Goal: Task Accomplishment & Management: Manage account settings

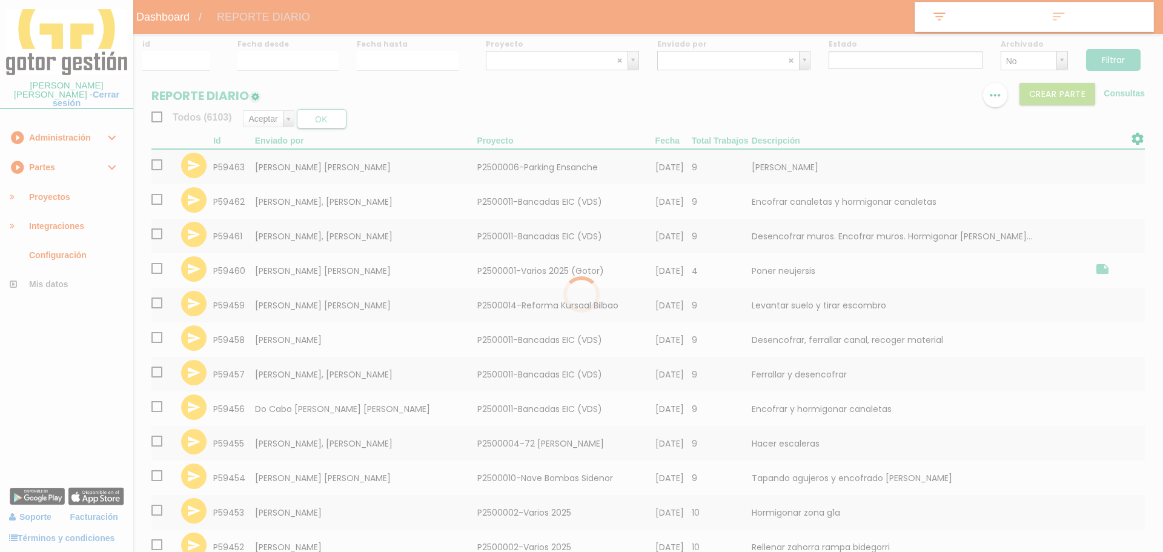
select select
click at [669, 63] on div at bounding box center [577, 276] width 1154 height 552
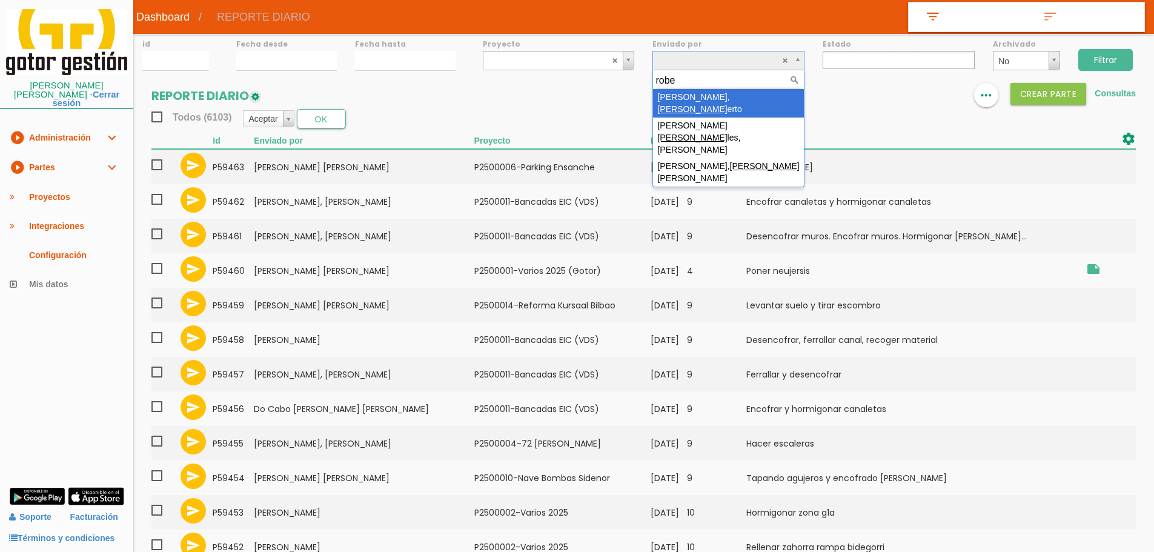
type input "rober"
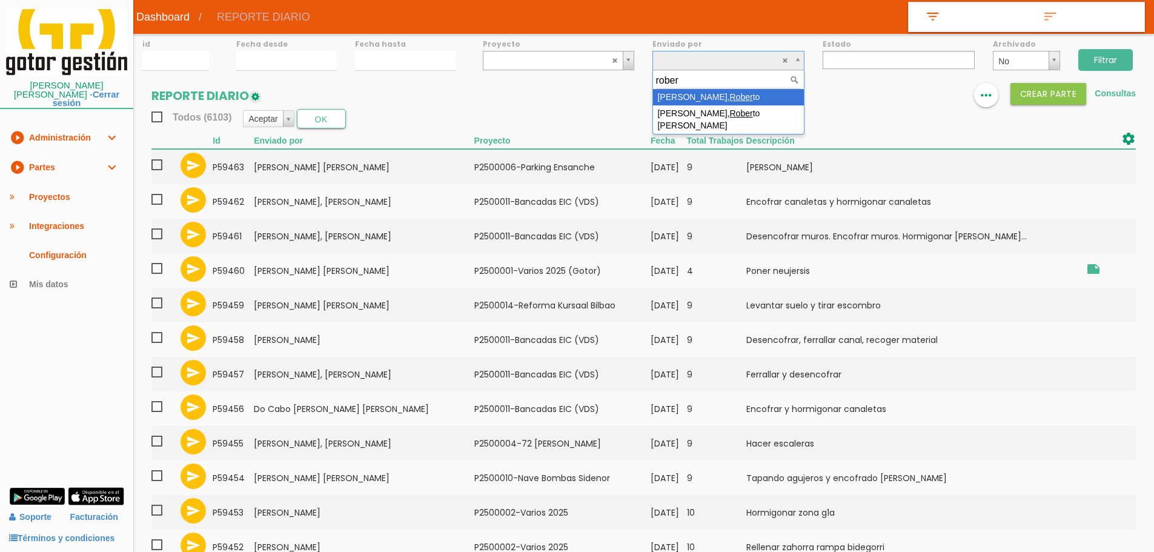
select select "118"
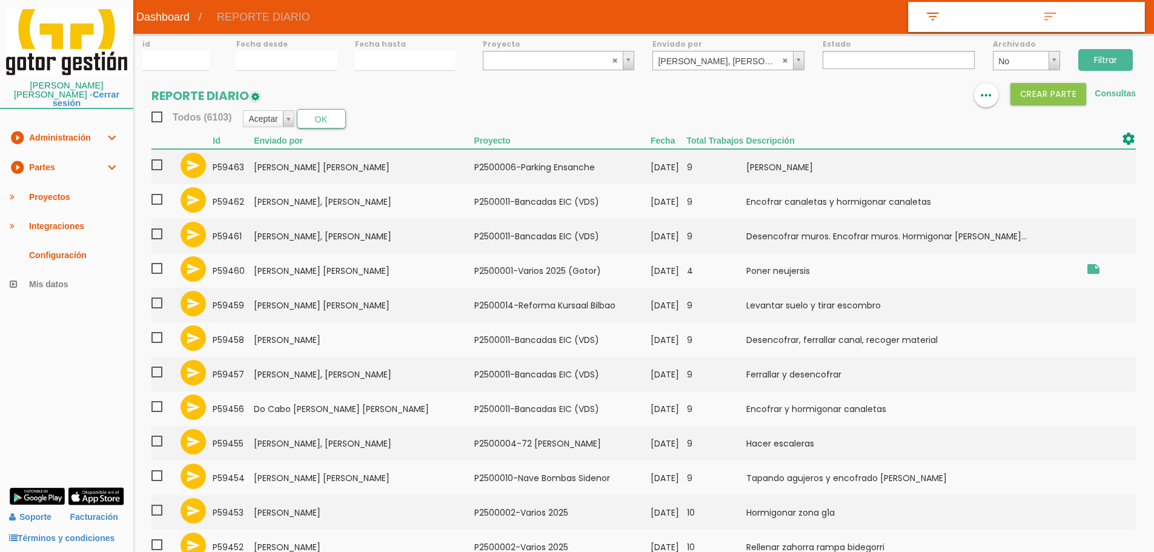
click at [1103, 69] on input "Filtrar" at bounding box center [1105, 60] width 55 height 22
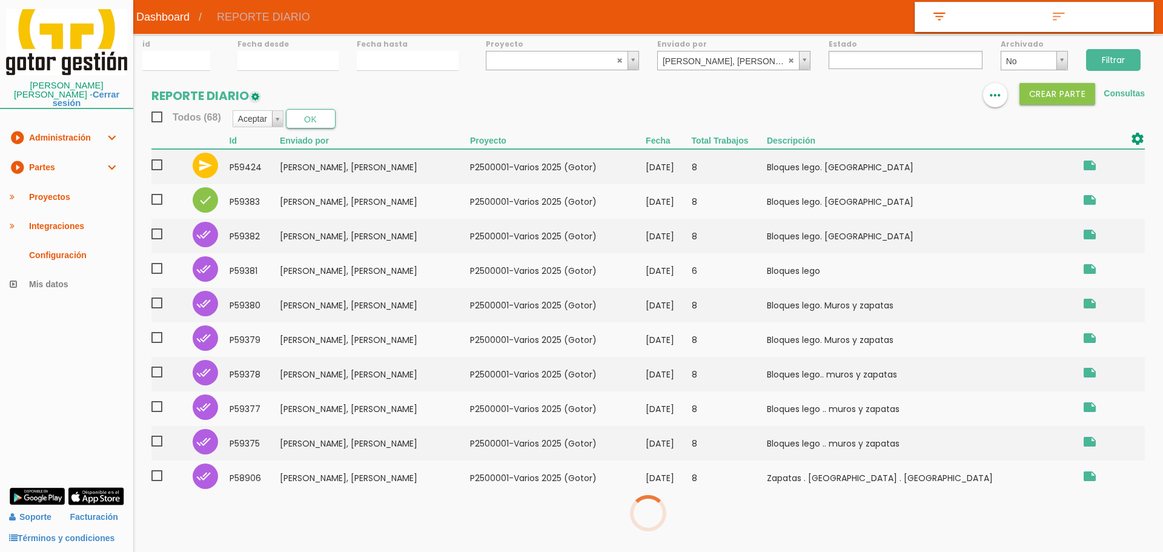
select select
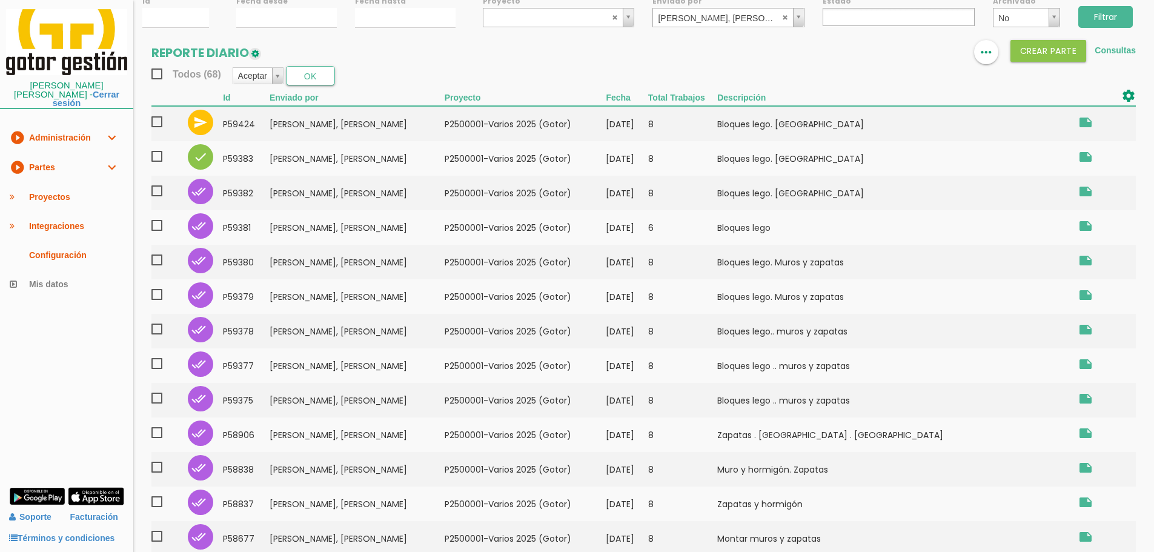
scroll to position [61, 0]
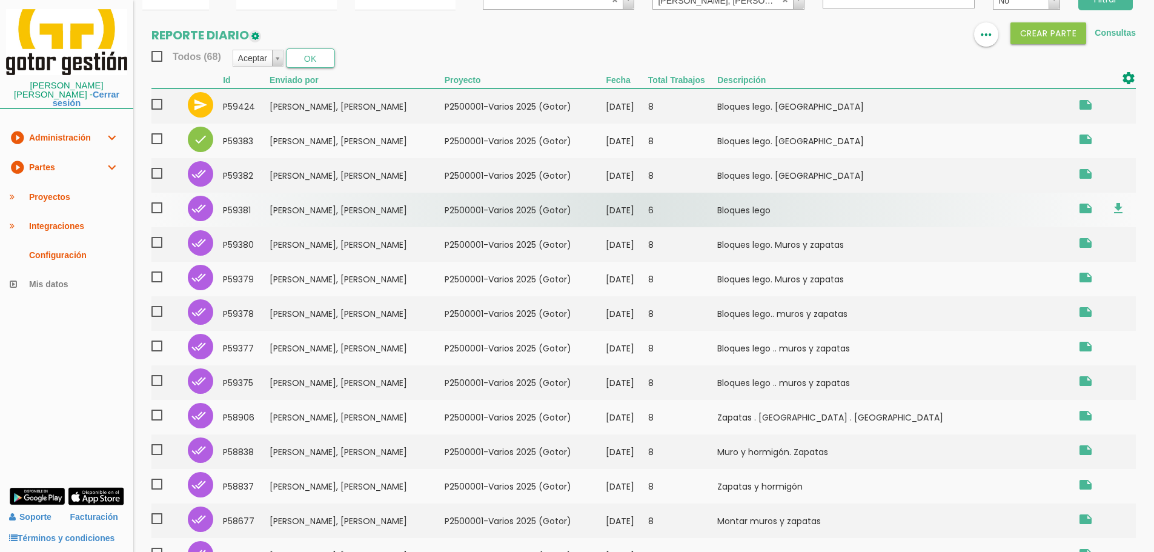
click at [648, 198] on td "08/09/2025" at bounding box center [627, 210] width 42 height 35
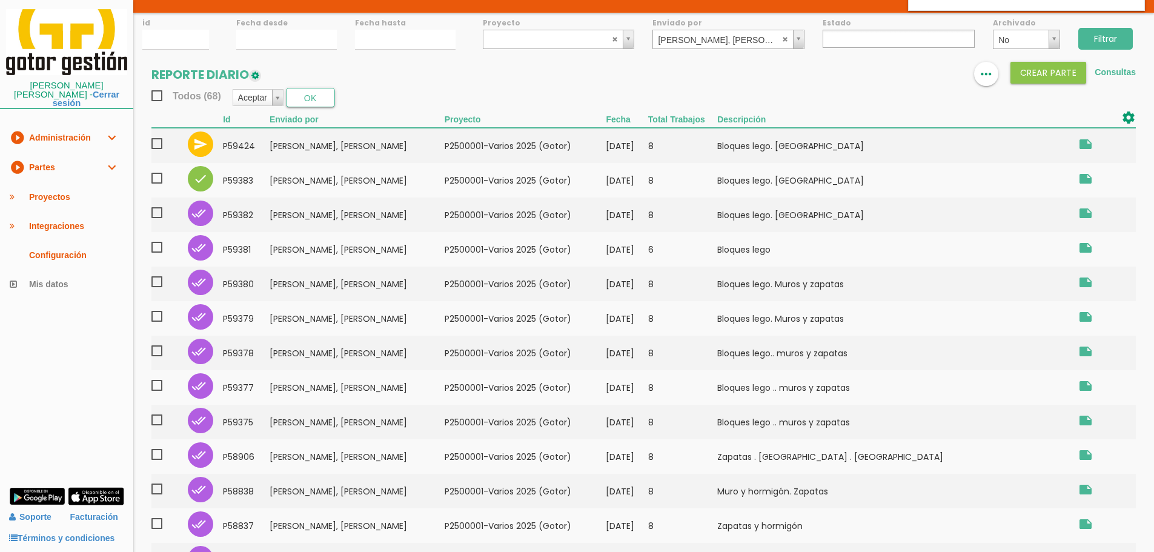
scroll to position [0, 0]
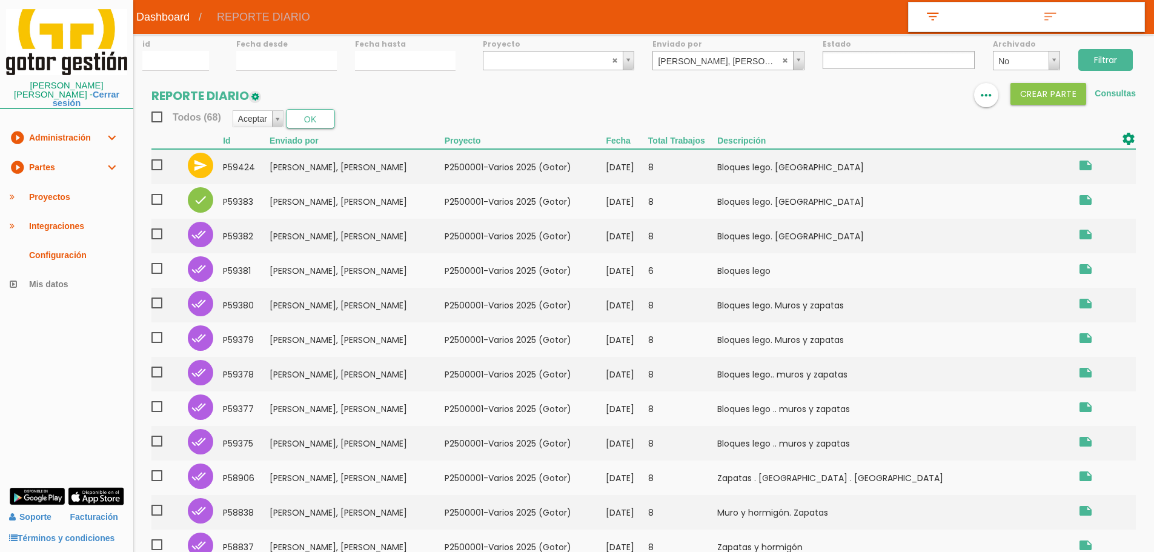
drag, startPoint x: 71, startPoint y: 162, endPoint x: 76, endPoint y: 167, distance: 6.4
click at [71, 162] on link "play_circle_filled Partes expand_more" at bounding box center [66, 168] width 133 height 30
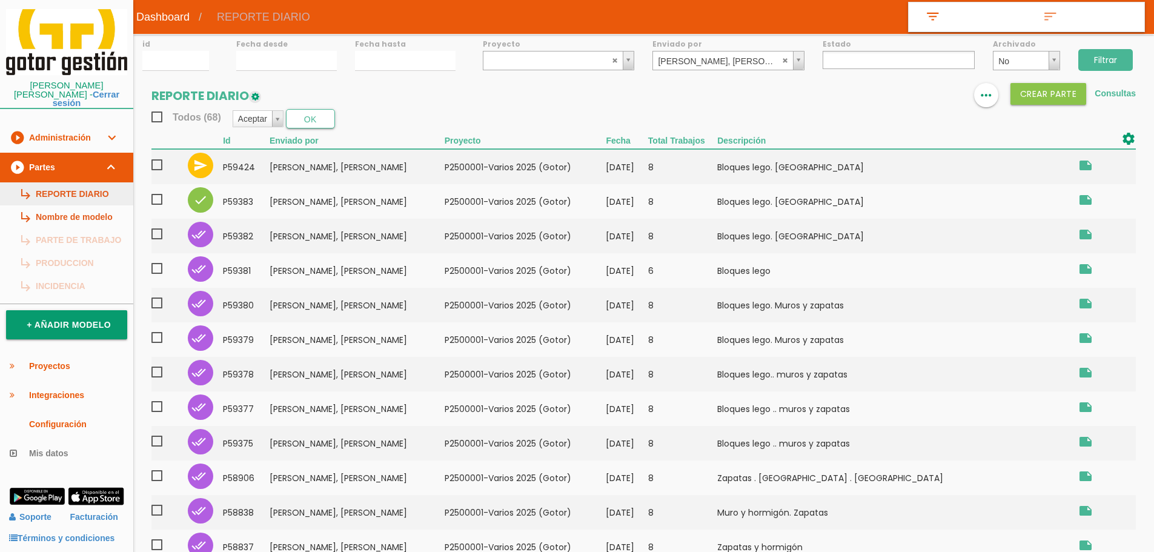
click at [90, 184] on link "subdirectory_arrow_right REPORTE DIARIO" at bounding box center [66, 193] width 133 height 23
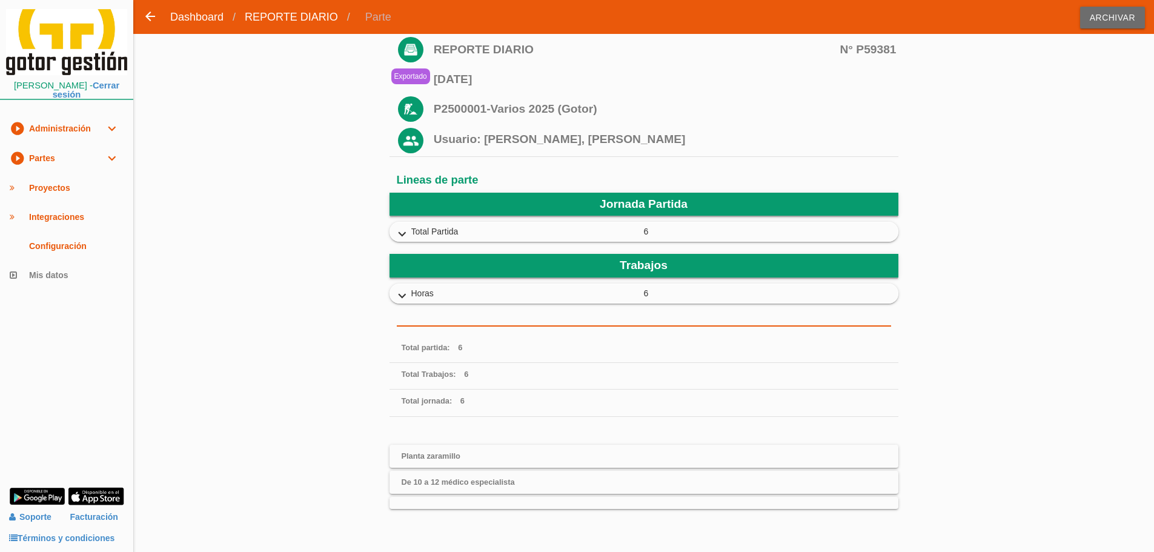
click at [407, 227] on icon "expand_more" at bounding box center [402, 235] width 19 height 16
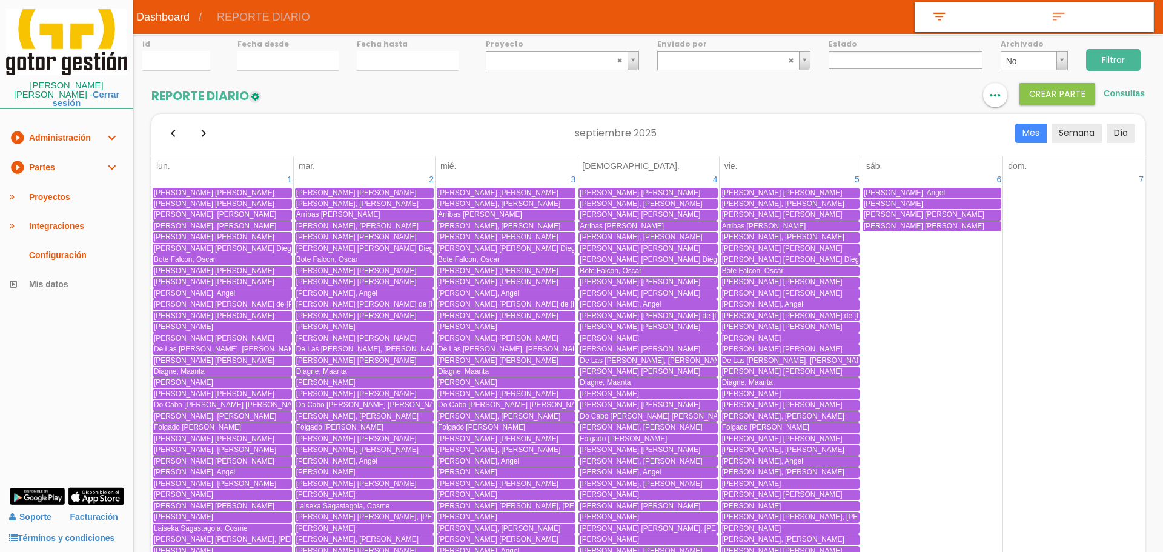
select select
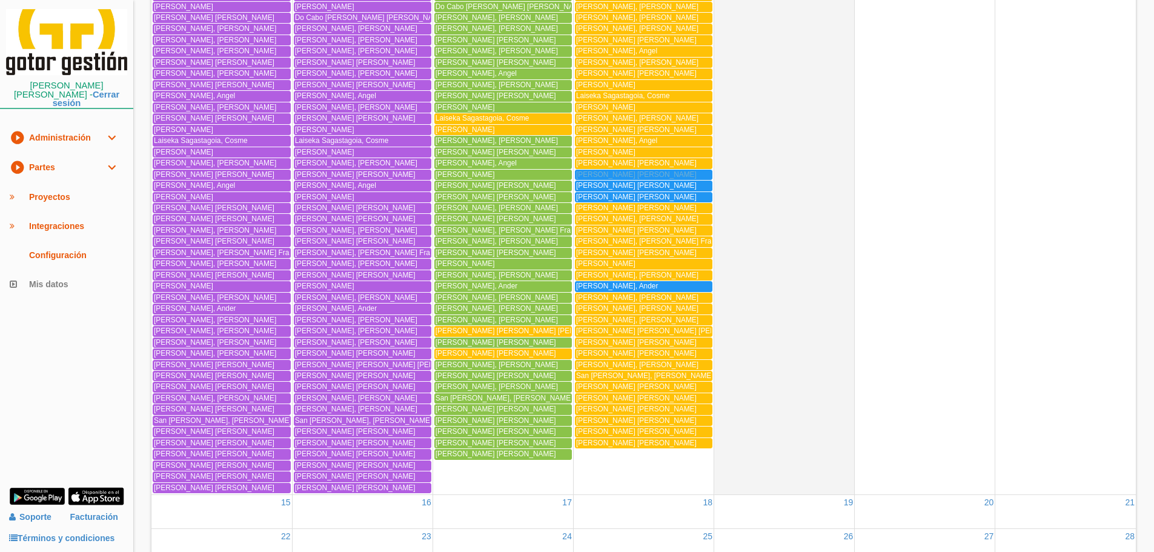
click at [588, 176] on span "[PERSON_NAME] [PERSON_NAME]" at bounding box center [636, 174] width 121 height 8
click at [597, 182] on span "[PERSON_NAME] [PERSON_NAME]" at bounding box center [636, 185] width 121 height 8
click at [599, 196] on span "[PERSON_NAME] [PERSON_NAME]" at bounding box center [636, 197] width 121 height 8
click at [52, 153] on link "play_circle_filled Partes expand_more" at bounding box center [66, 168] width 133 height 30
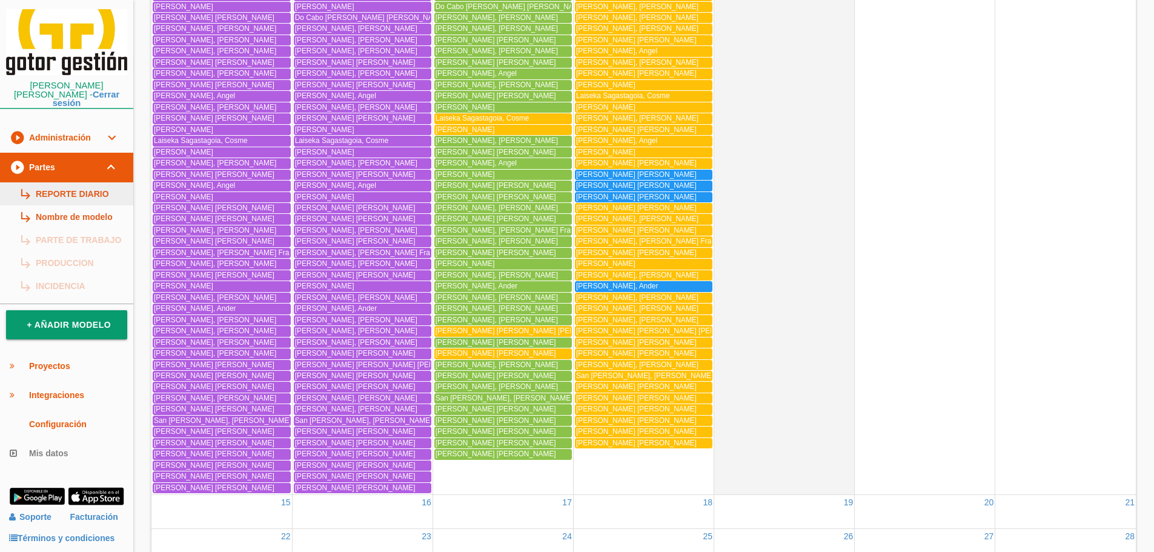
click at [64, 191] on link "subdirectory_arrow_right REPORTE DIARIO" at bounding box center [66, 193] width 133 height 23
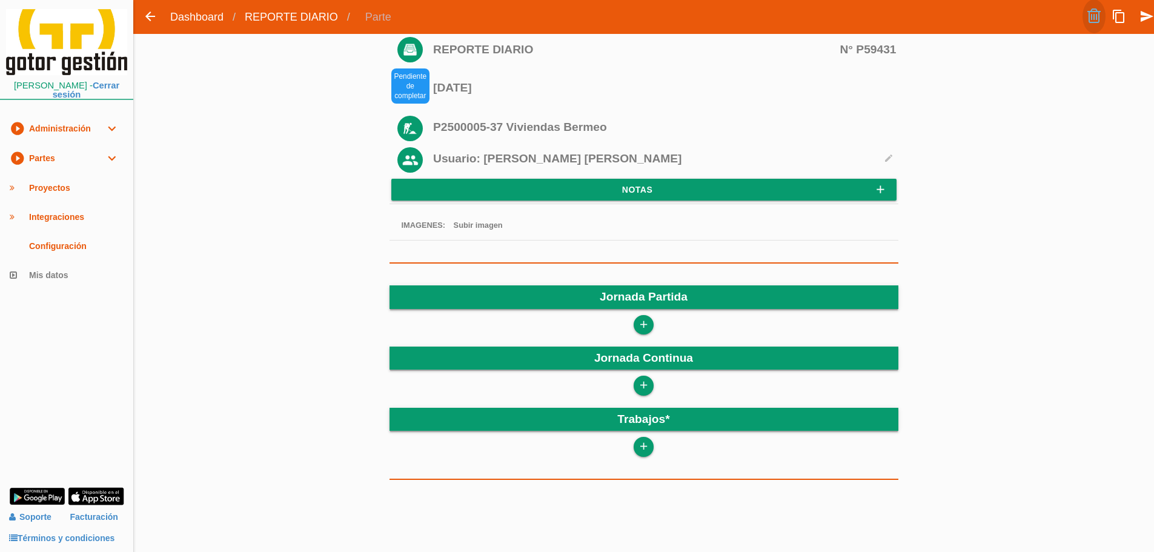
click at [1091, 11] on link at bounding box center [1094, 16] width 23 height 34
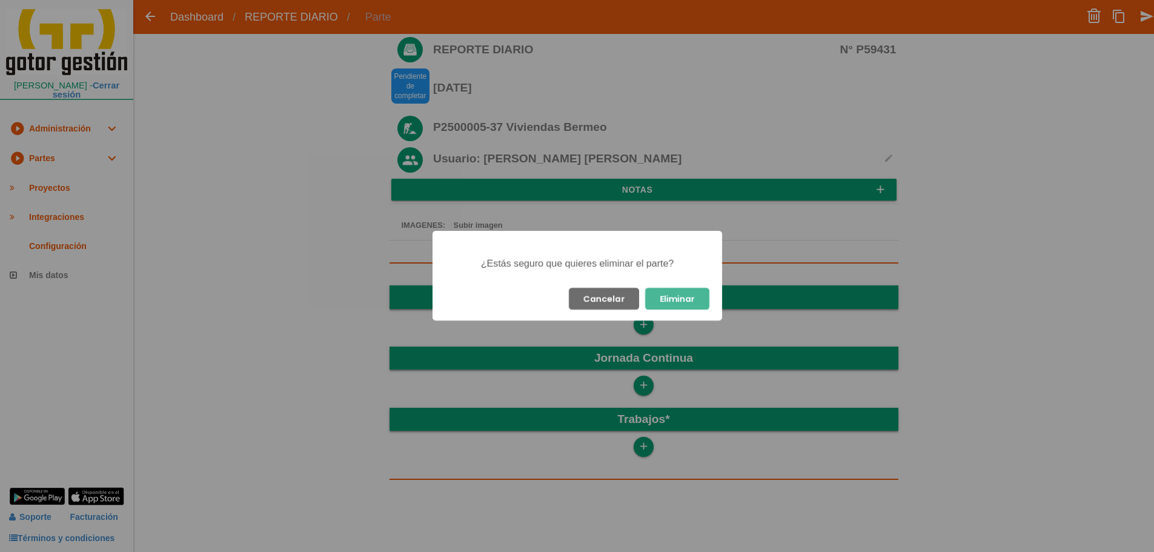
click at [697, 302] on button "Eliminar" at bounding box center [677, 299] width 64 height 22
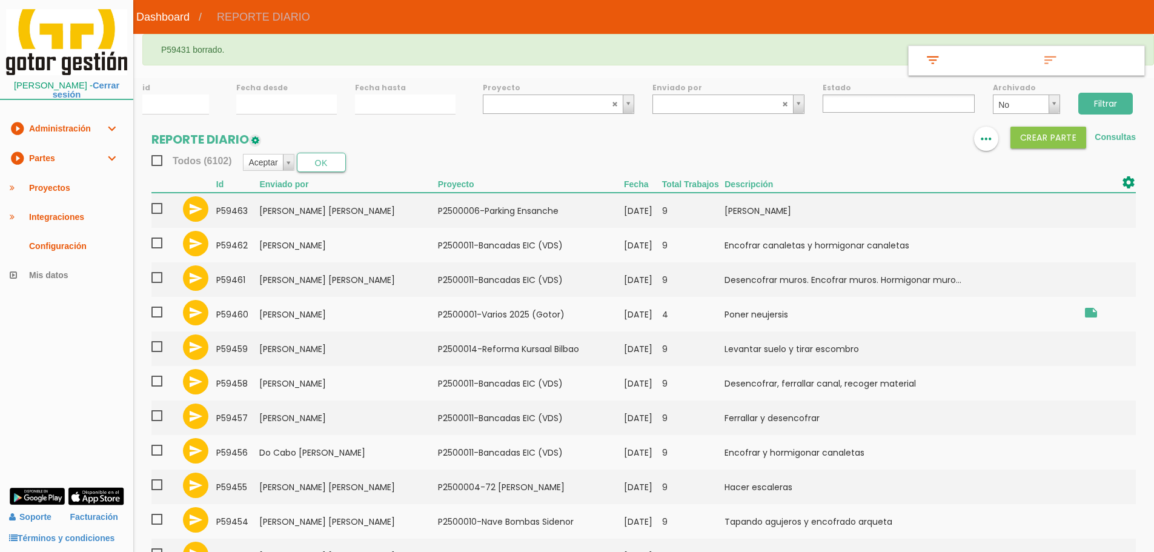
select select
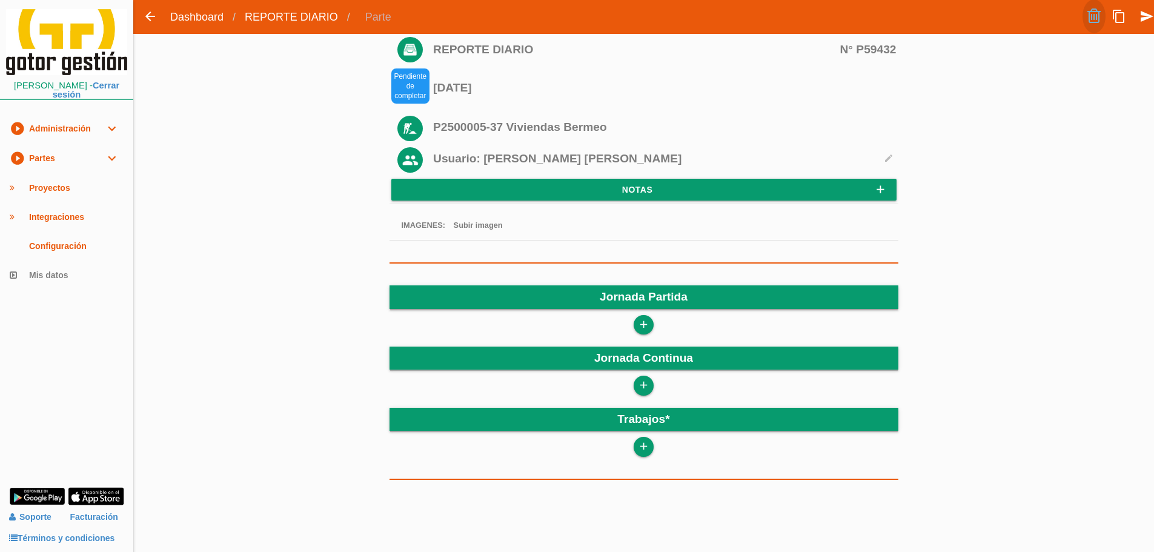
click at [1094, 16] on link at bounding box center [1094, 16] width 23 height 34
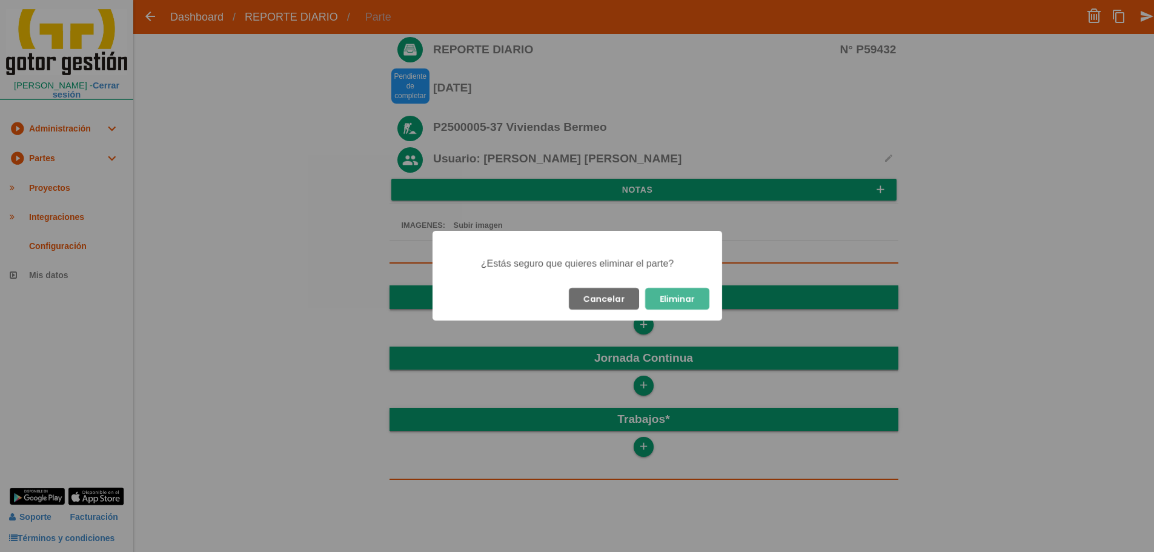
click at [666, 301] on button "Eliminar" at bounding box center [677, 299] width 64 height 22
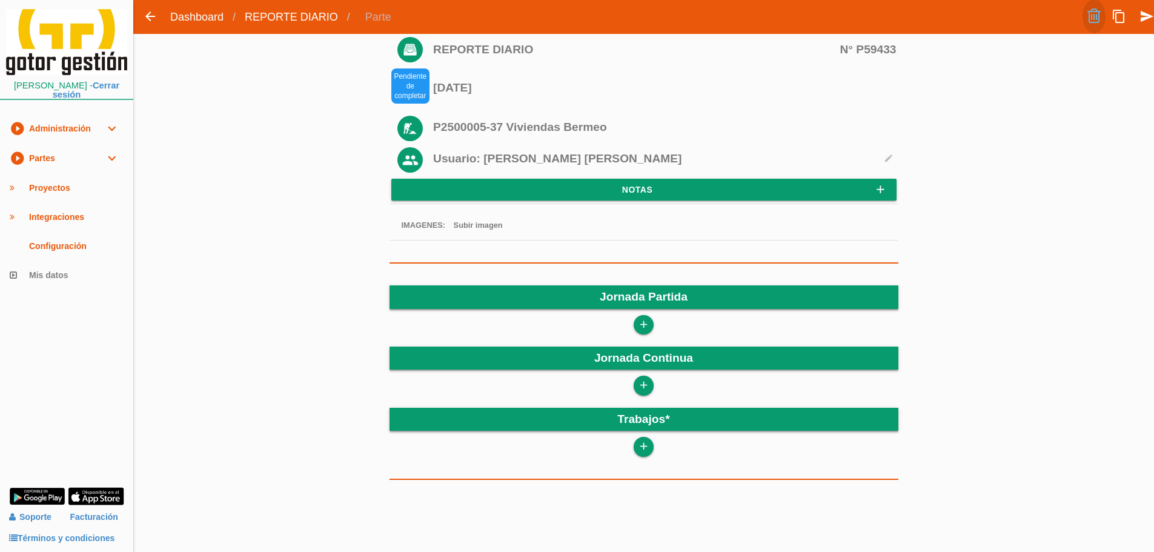
click at [1087, 18] on link at bounding box center [1094, 16] width 23 height 34
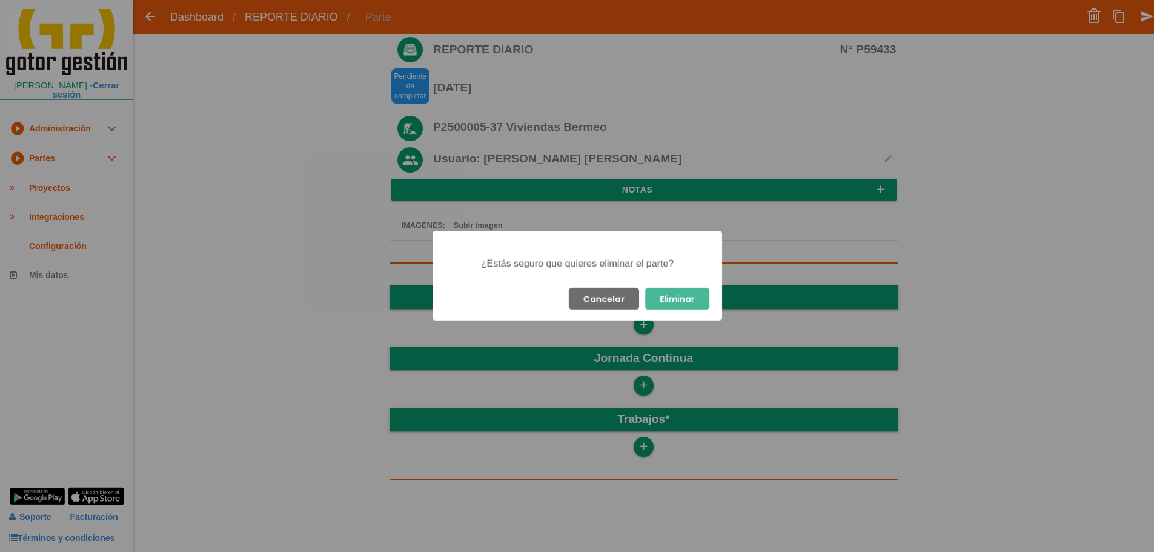
drag, startPoint x: 686, startPoint y: 301, endPoint x: 681, endPoint y: 262, distance: 39.7
click at [686, 301] on button "Eliminar" at bounding box center [677, 299] width 64 height 22
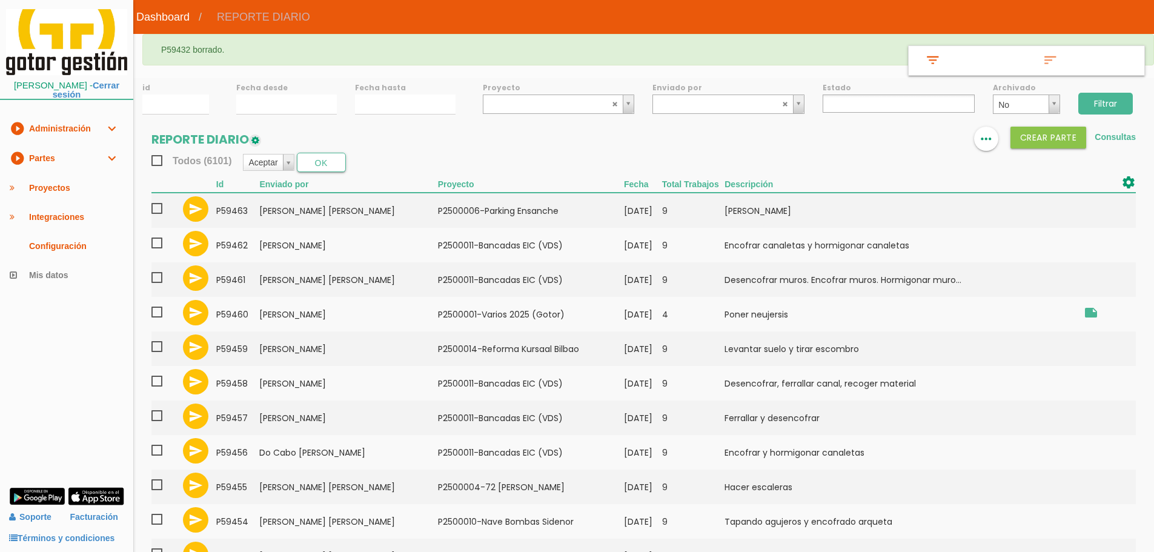
select select
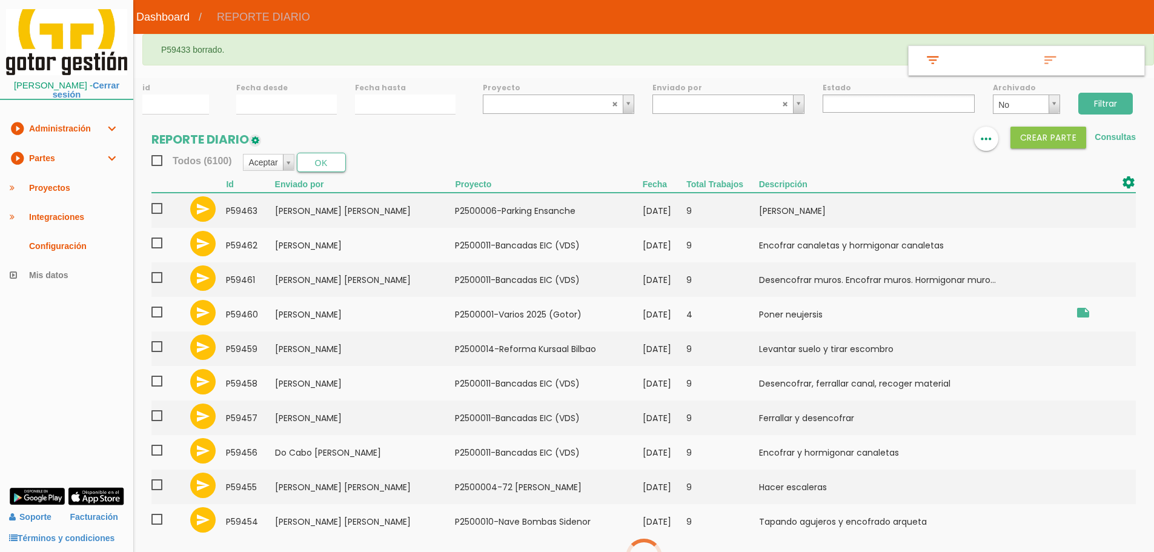
select select
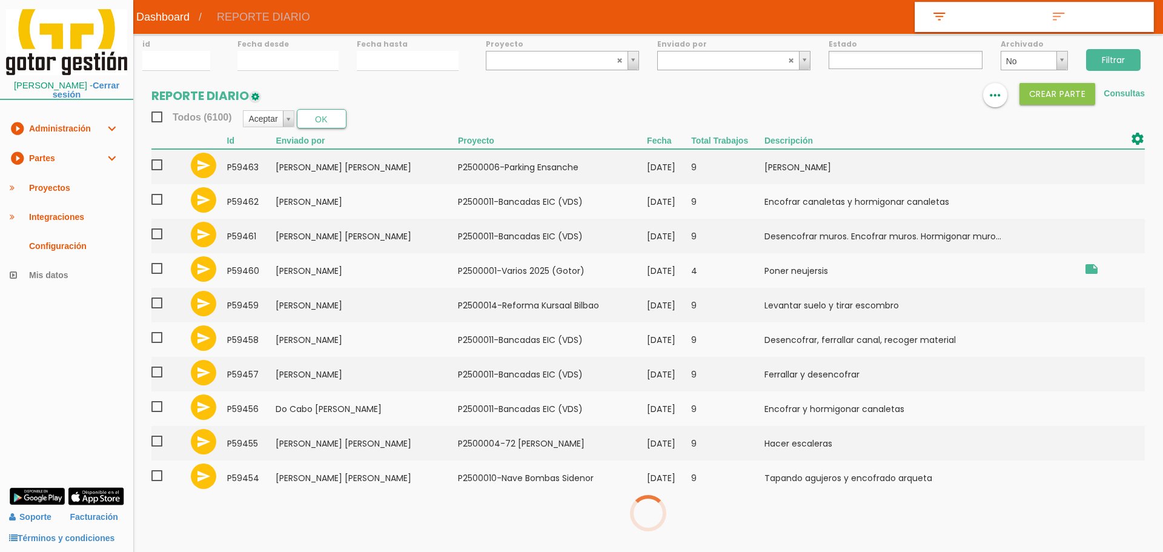
select select
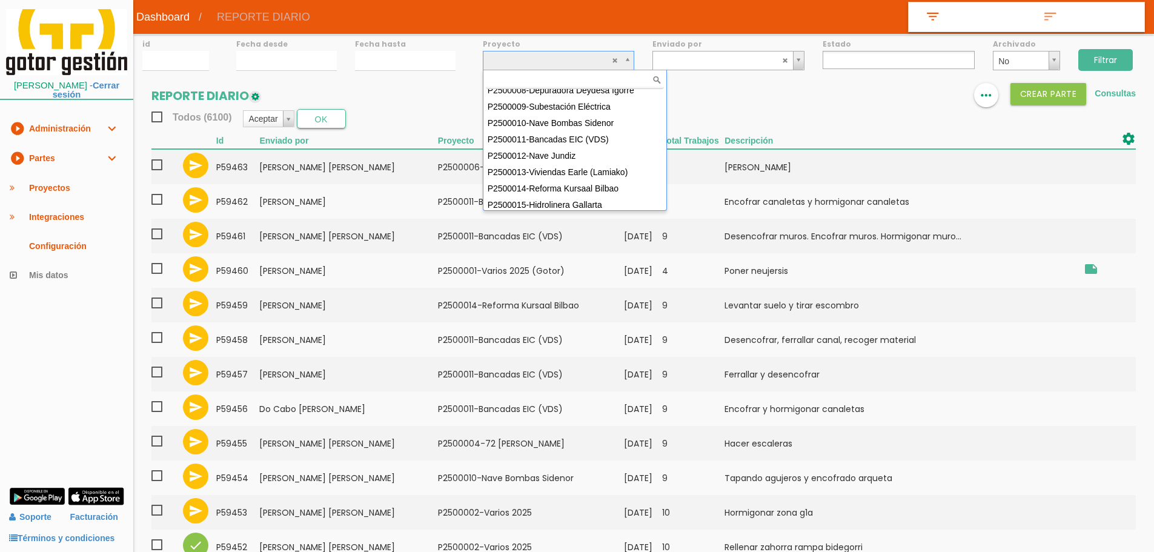
scroll to position [124, 0]
